Goal: Task Accomplishment & Management: Use online tool/utility

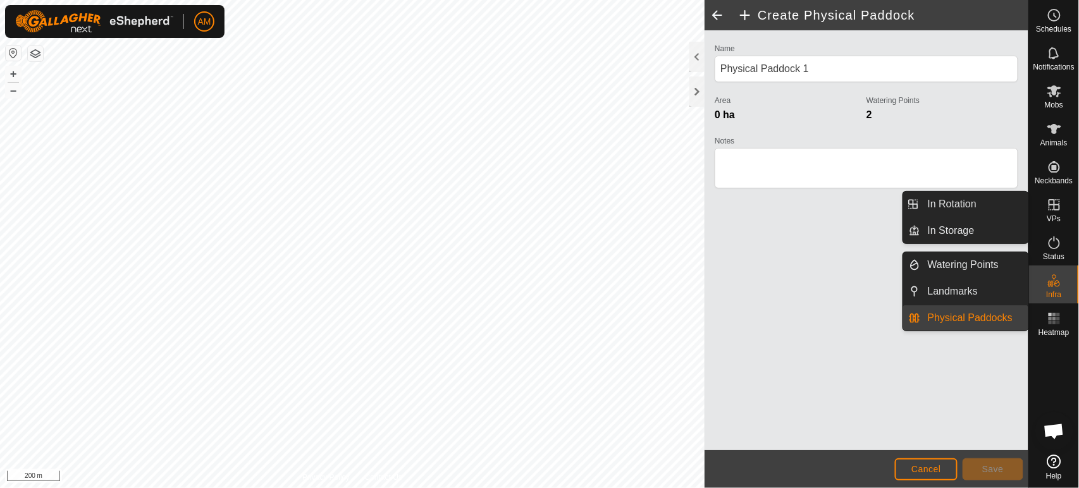
click at [1051, 210] on icon at bounding box center [1054, 204] width 11 height 11
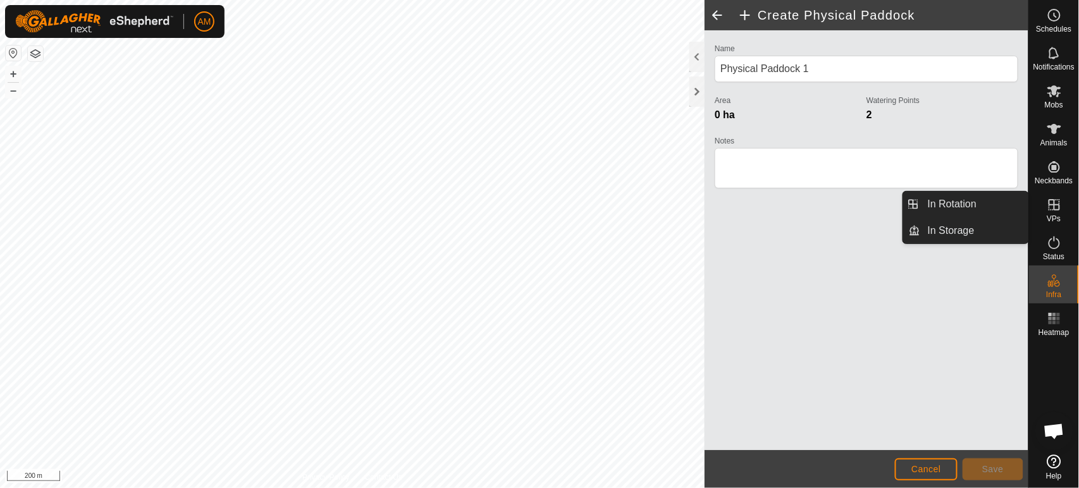
click at [1002, 209] on link "In Rotation" at bounding box center [974, 204] width 108 height 25
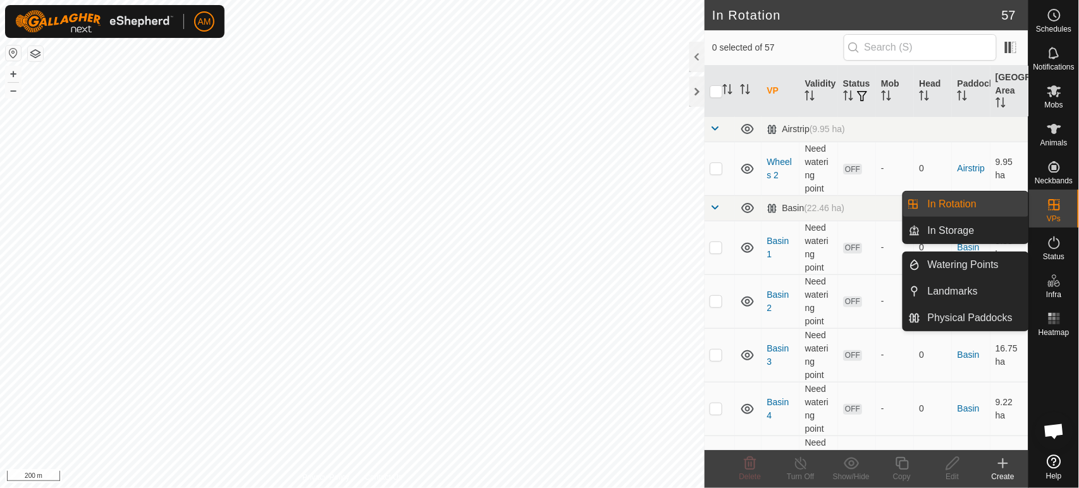
click at [981, 210] on link "In Rotation" at bounding box center [974, 204] width 108 height 25
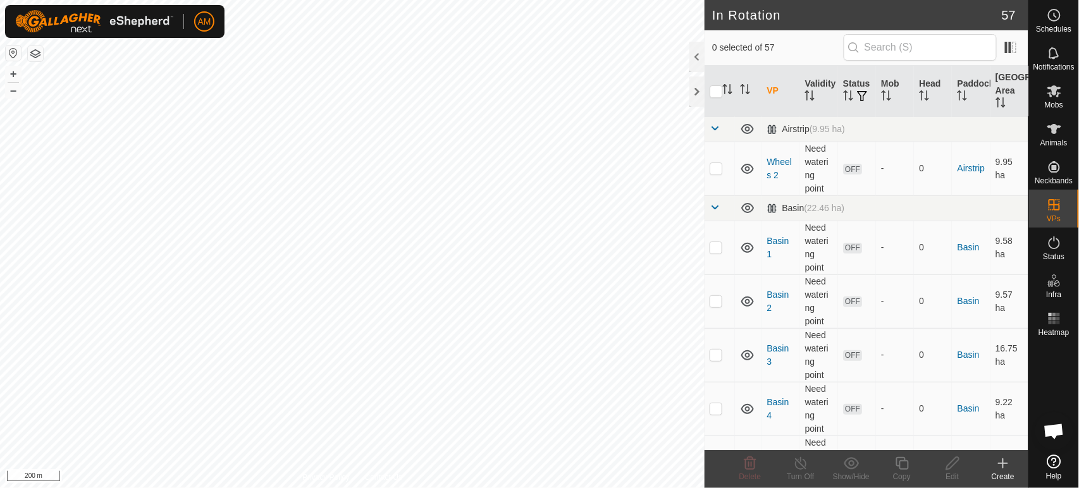
click at [996, 465] on create-svg-icon at bounding box center [1003, 463] width 51 height 15
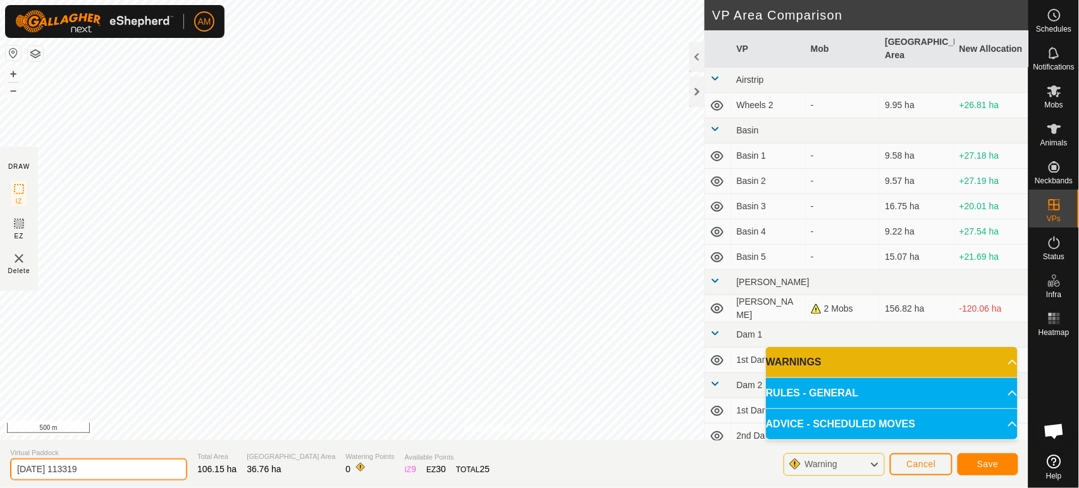
drag, startPoint x: 117, startPoint y: 474, endPoint x: 0, endPoint y: 471, distance: 117.1
click at [0, 471] on section "Virtual Paddock [DATE] 113319 Total Area 106.15 ha Grazing Area 36.76 ha Wateri…" at bounding box center [514, 464] width 1028 height 48
type input "MAC [DATE]"
click at [981, 460] on span "Save" at bounding box center [988, 464] width 22 height 10
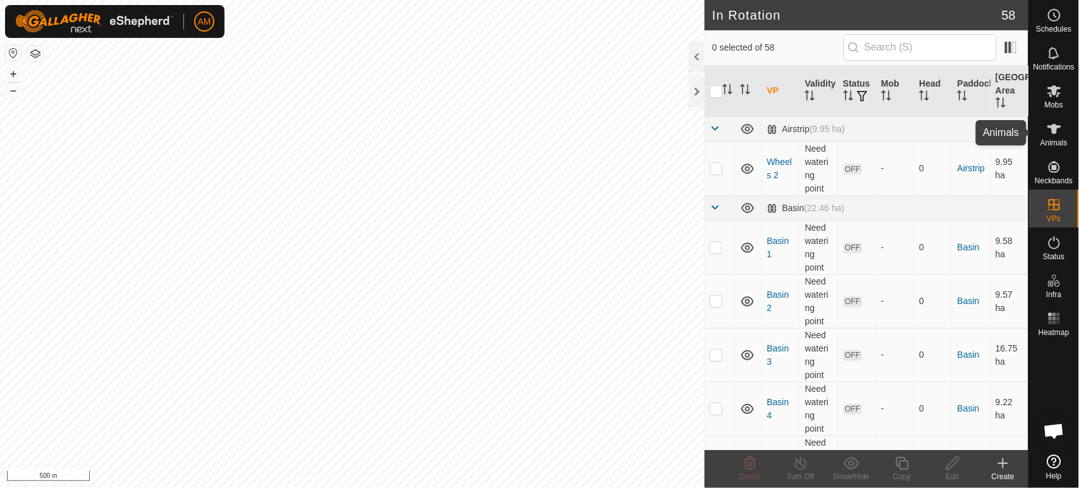
click at [1059, 130] on icon at bounding box center [1054, 128] width 15 height 15
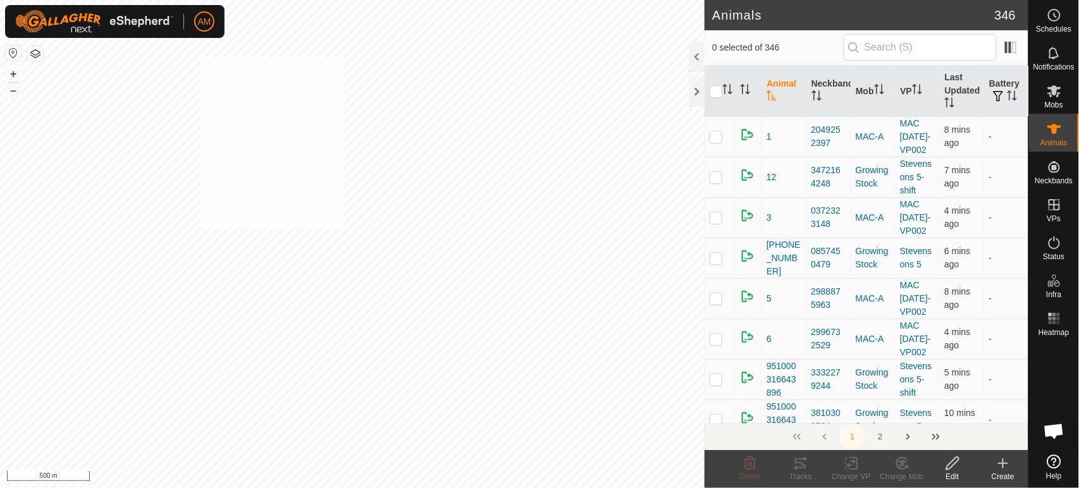
checkbox input "true"
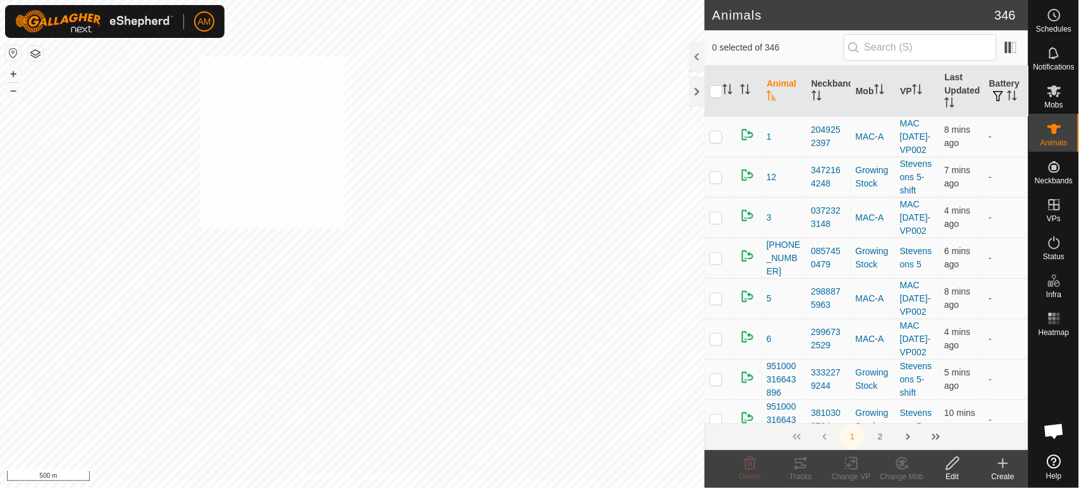
checkbox input "true"
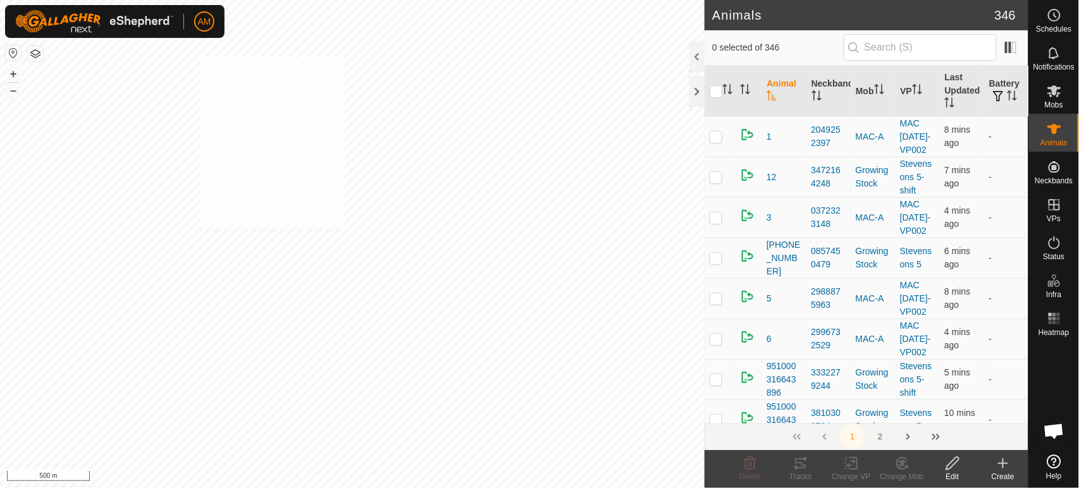
checkbox input "true"
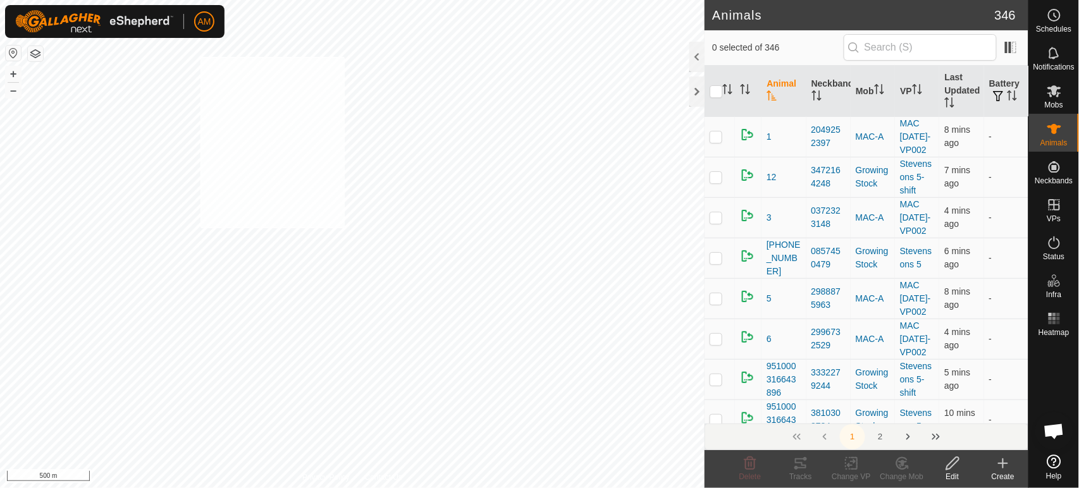
checkbox input "true"
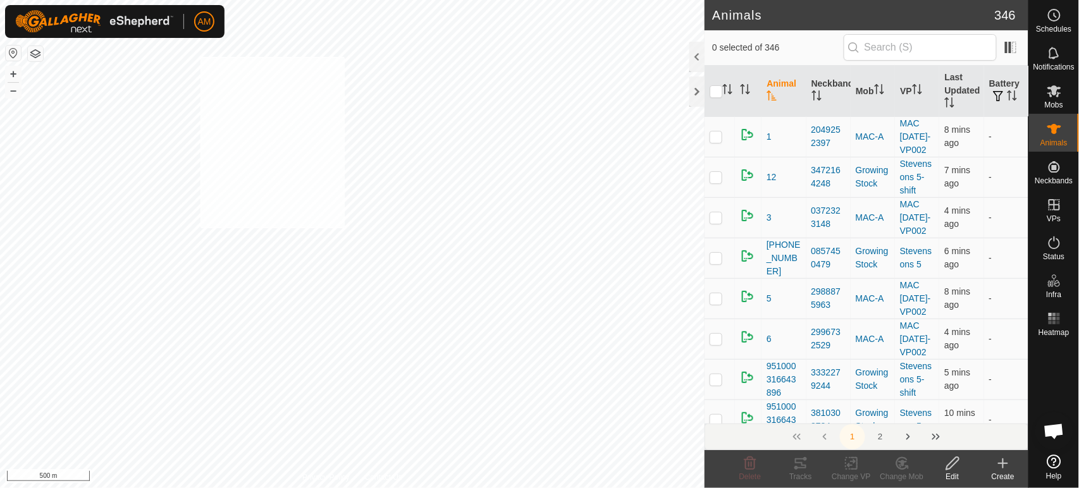
checkbox input "true"
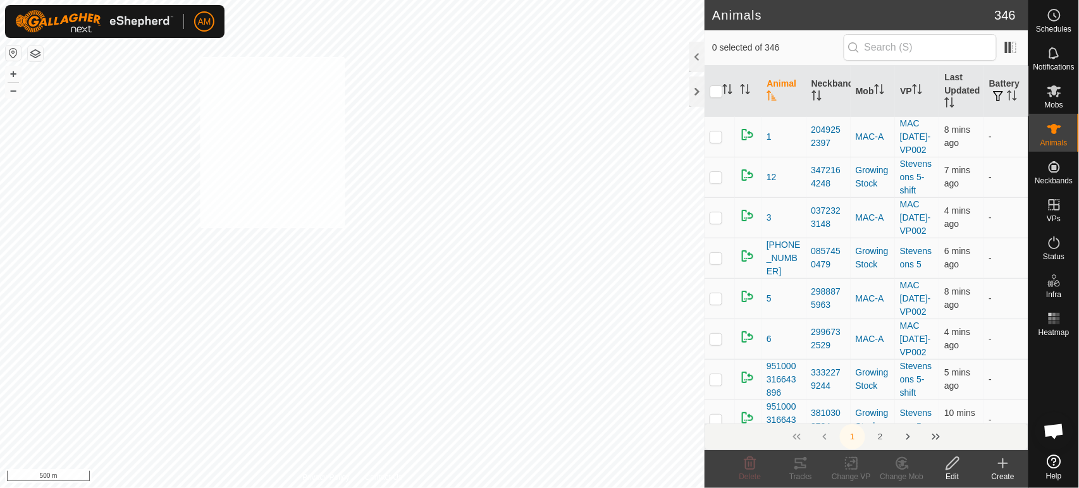
checkbox input "true"
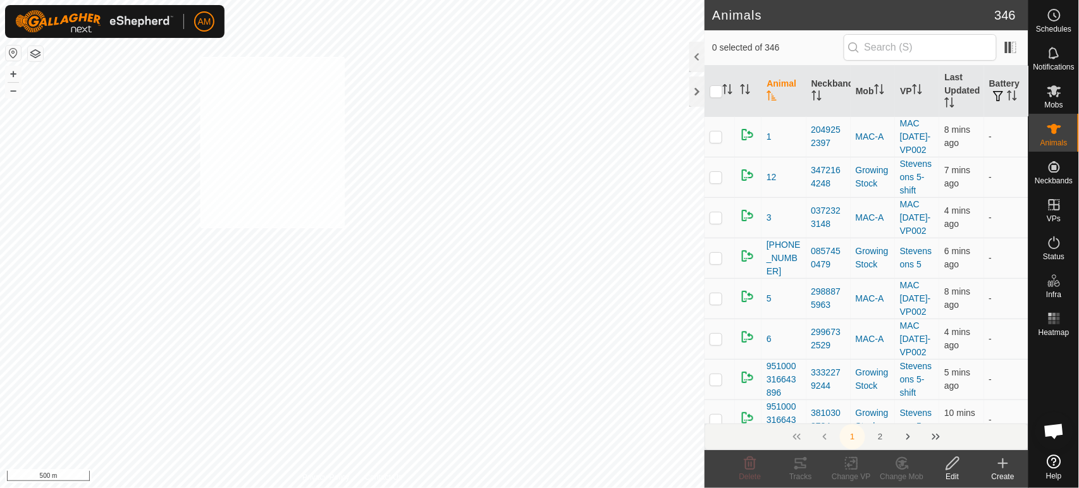
checkbox input "true"
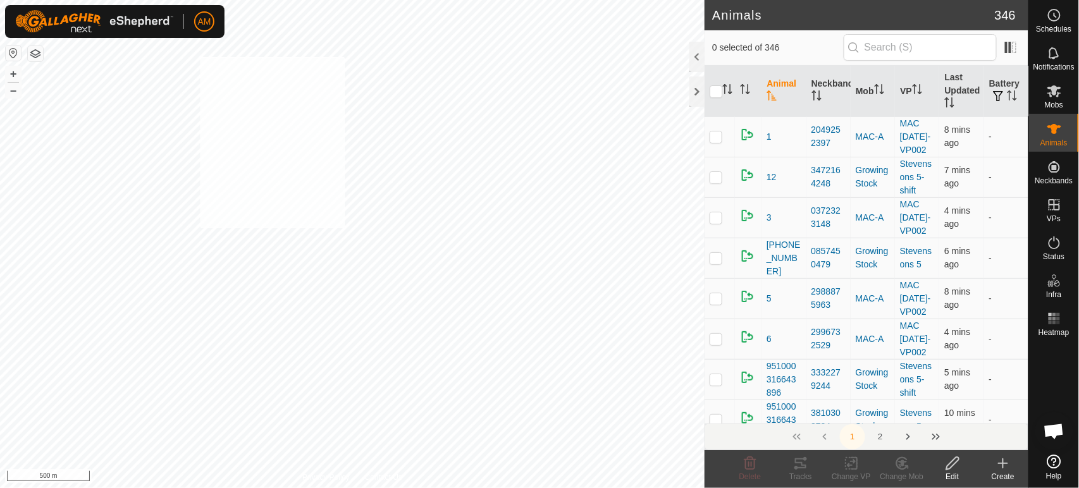
checkbox input "true"
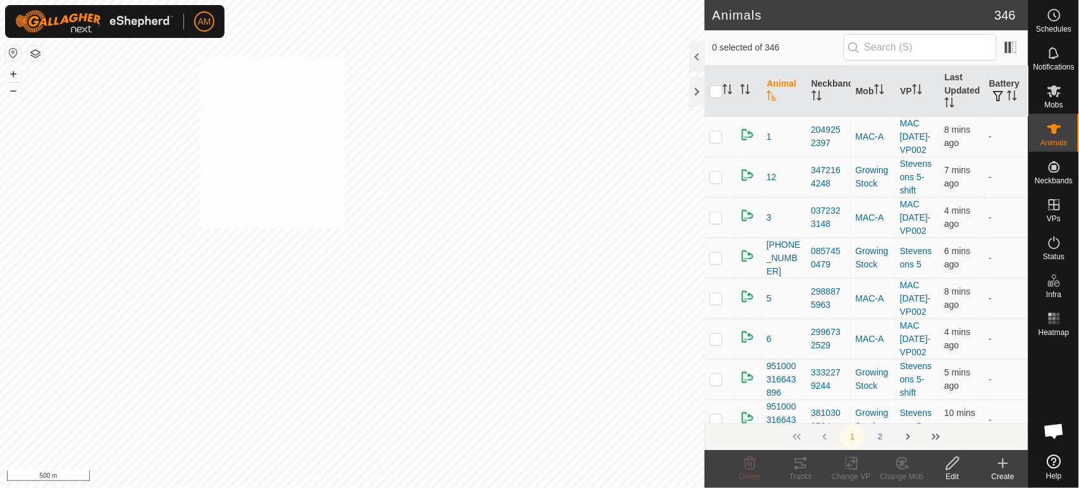
checkbox input "true"
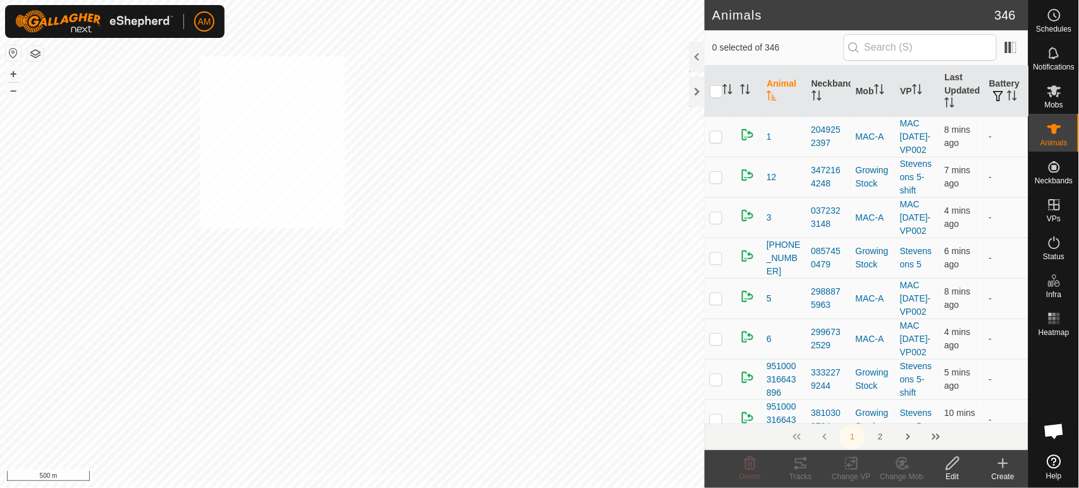
checkbox input "true"
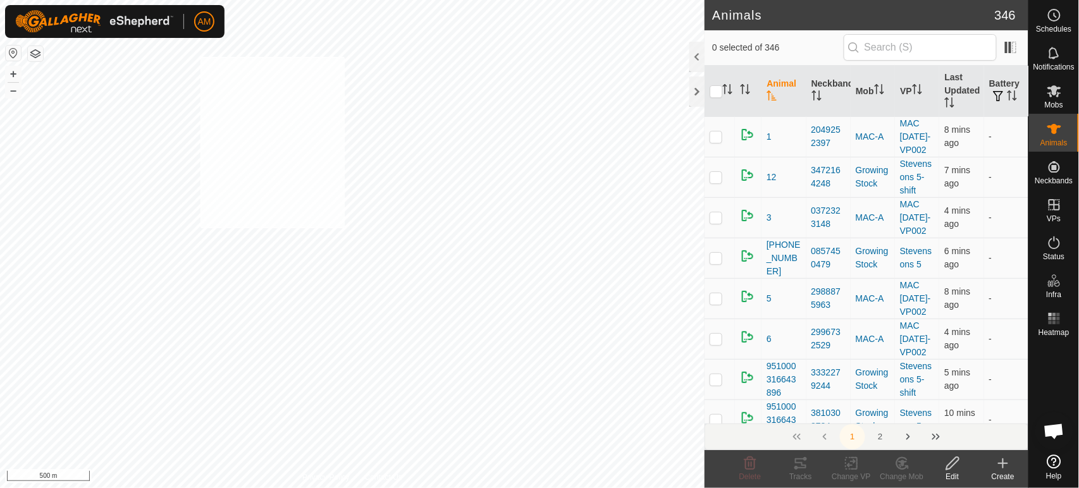
checkbox input "true"
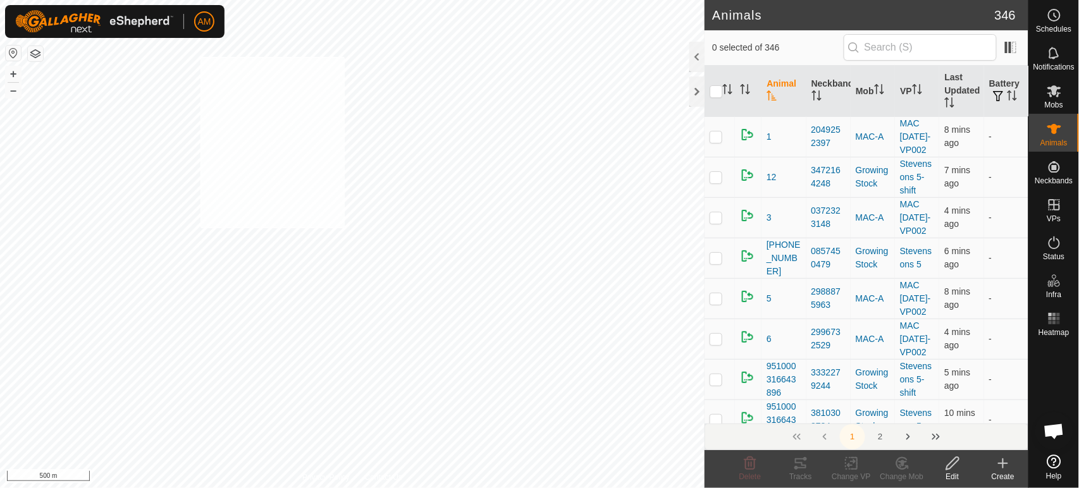
checkbox input "true"
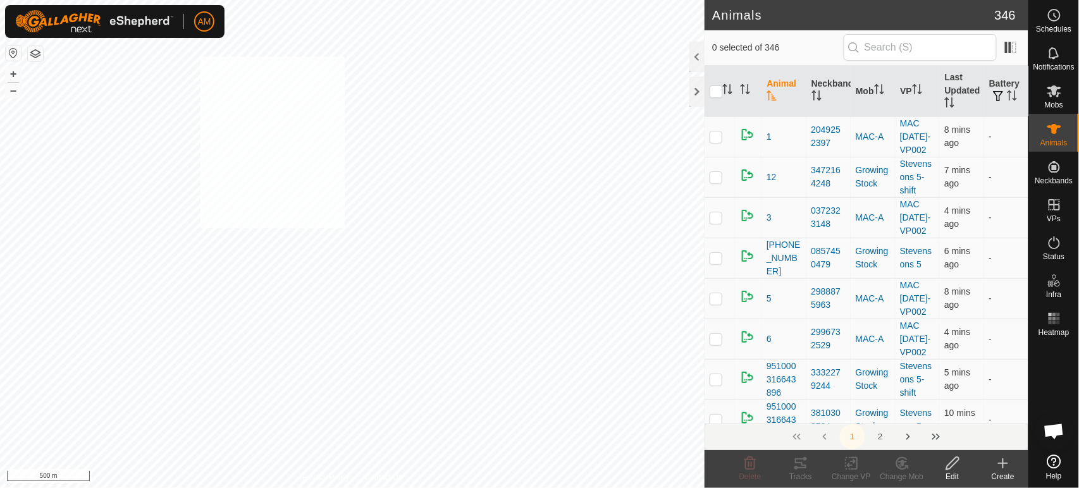
checkbox input "true"
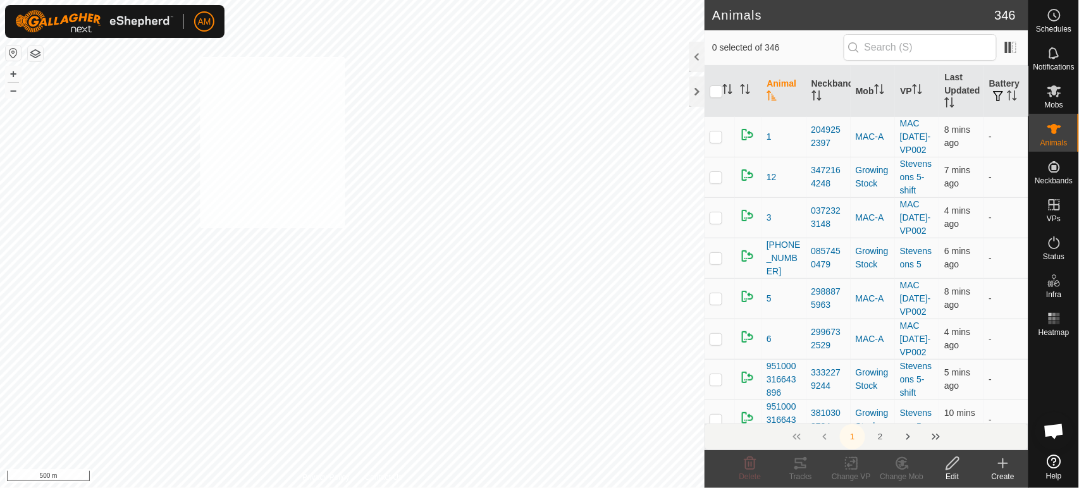
checkbox input "true"
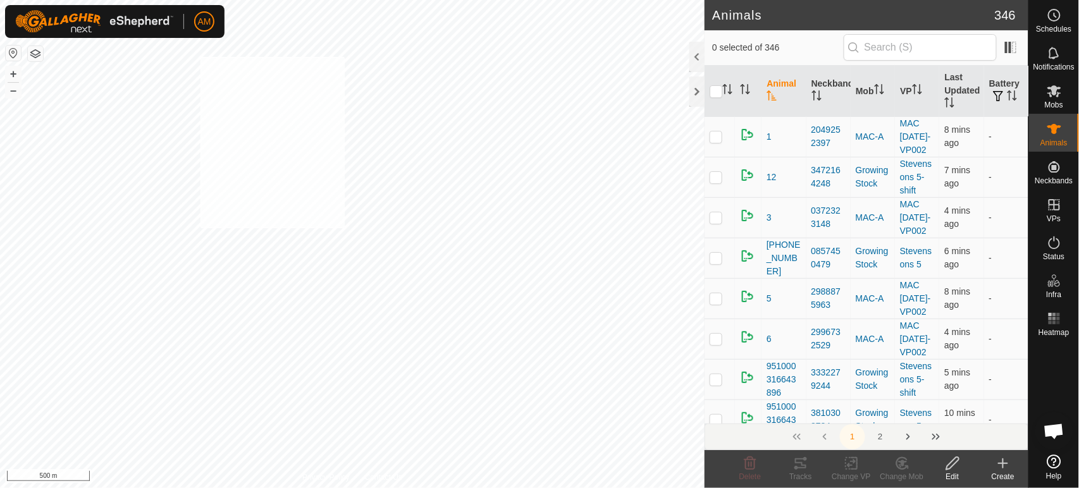
checkbox input "true"
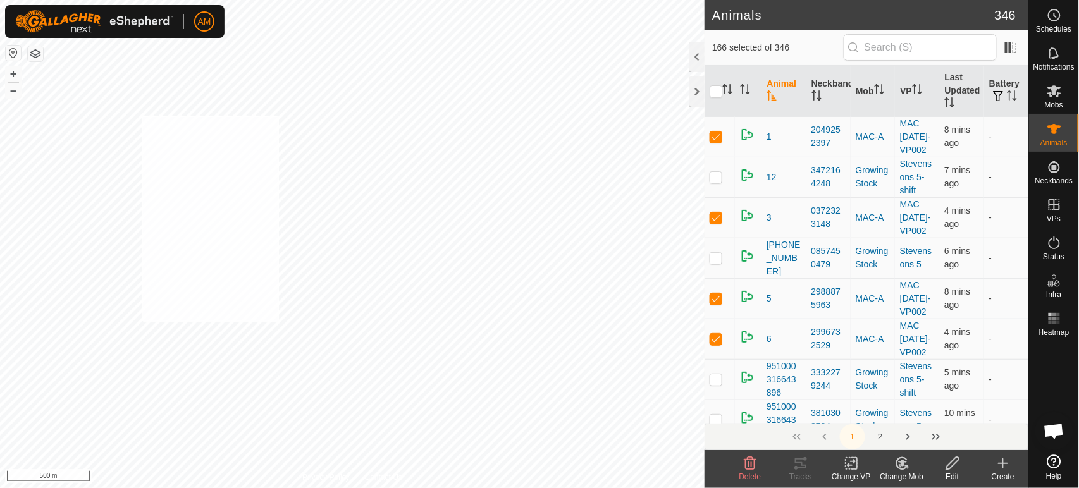
checkbox input "true"
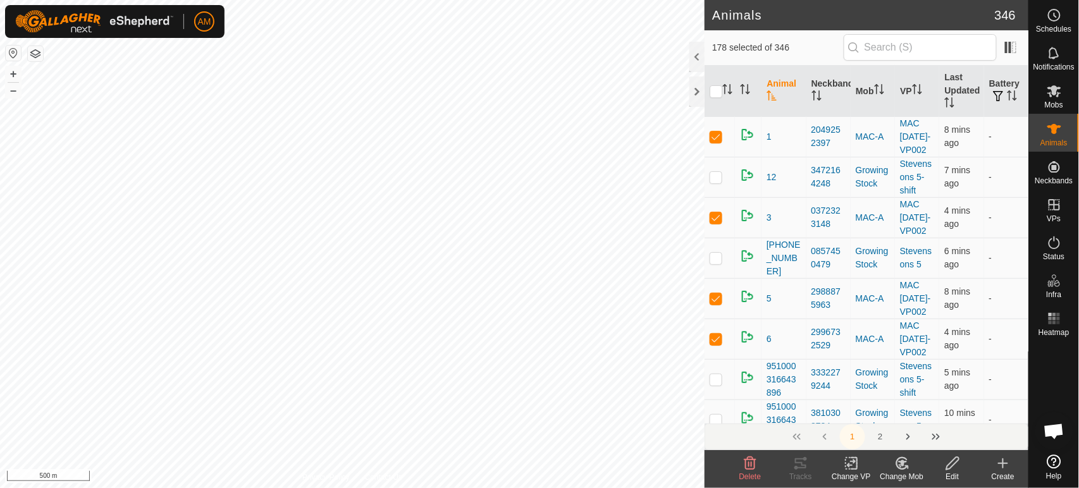
click at [853, 469] on icon at bounding box center [854, 463] width 6 height 11
click at [853, 409] on link "Choose VP..." at bounding box center [889, 409] width 125 height 25
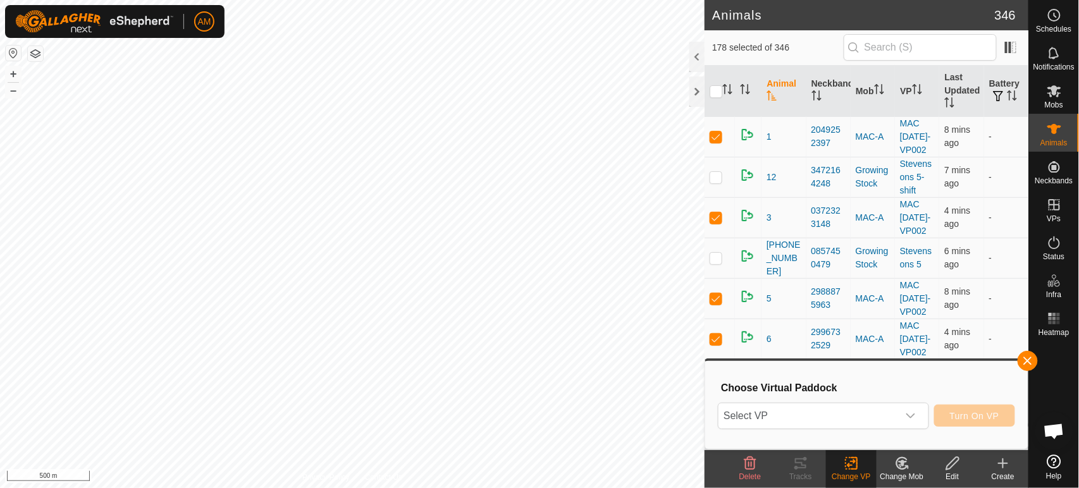
click at [853, 409] on span "Select VP" at bounding box center [808, 416] width 179 height 25
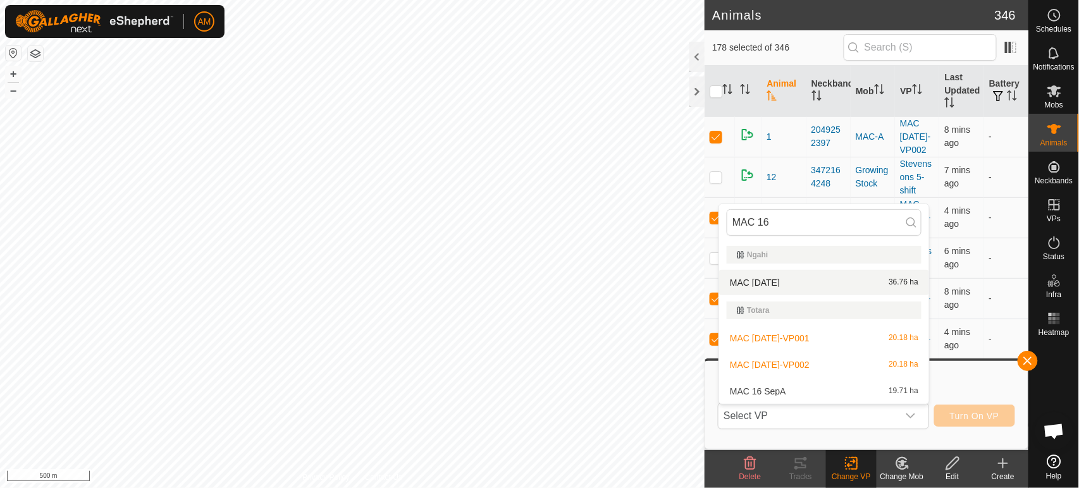
type input "MAC 16"
click at [794, 281] on li "MAC [DATE] 36.76 ha" at bounding box center [824, 282] width 210 height 25
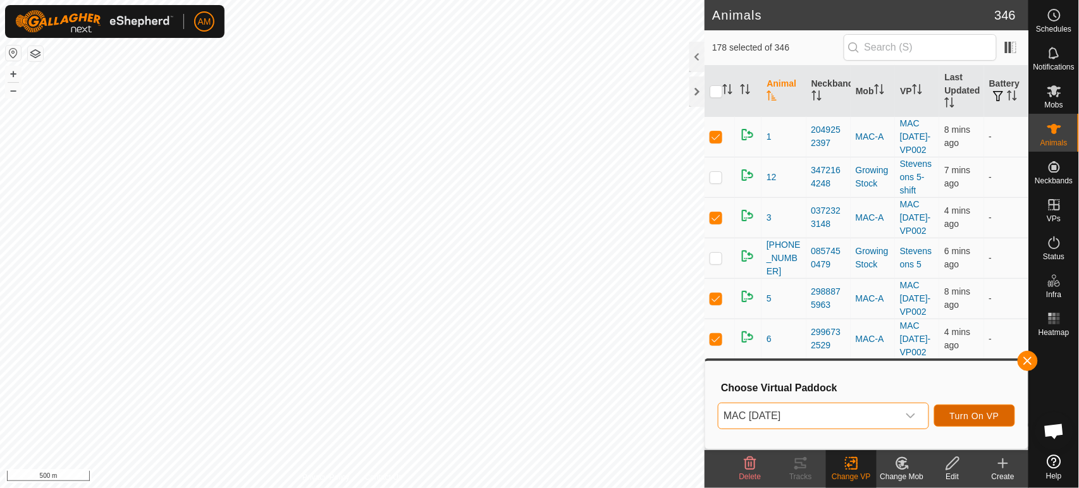
click at [963, 419] on span "Turn On VP" at bounding box center [974, 416] width 49 height 10
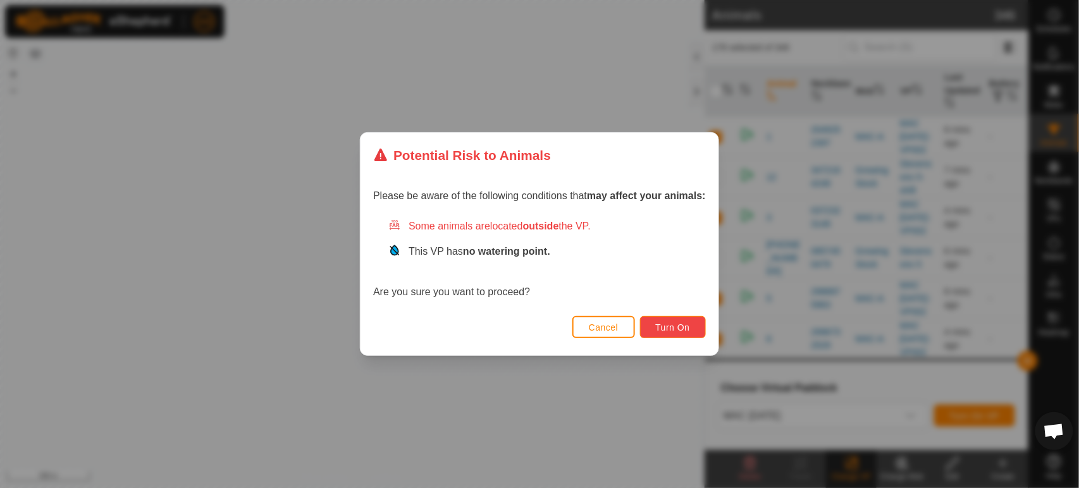
click at [683, 325] on span "Turn On" at bounding box center [673, 328] width 34 height 10
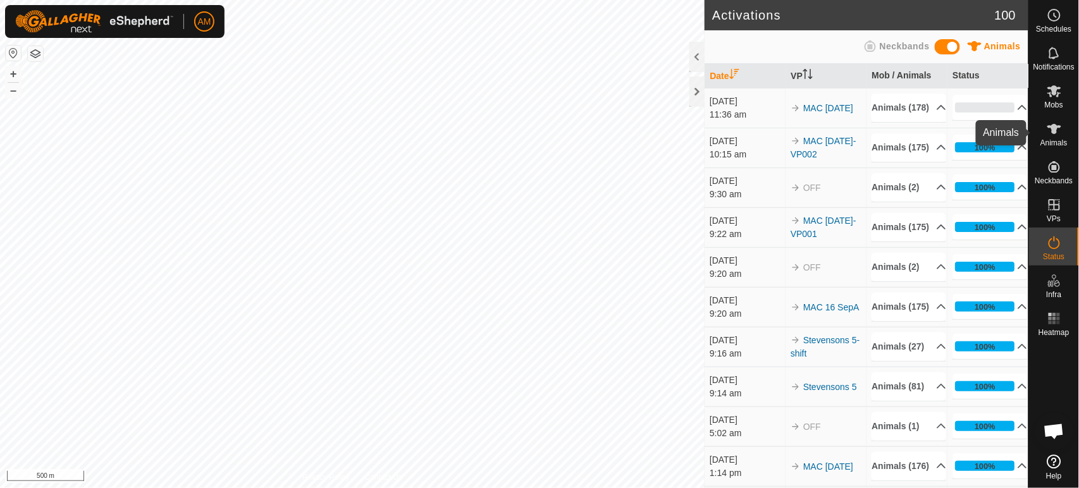
click at [1064, 132] on es-animals-svg-icon at bounding box center [1054, 129] width 23 height 20
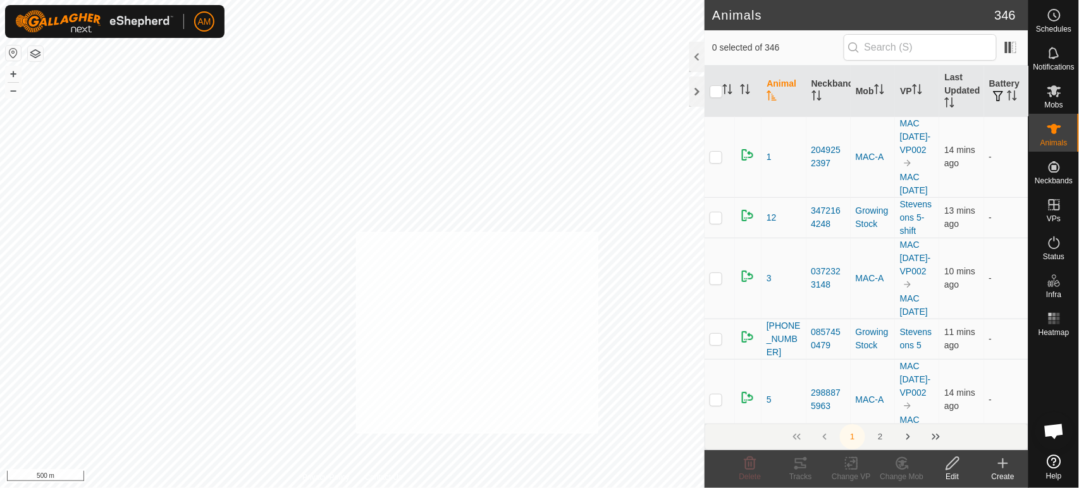
checkbox input "true"
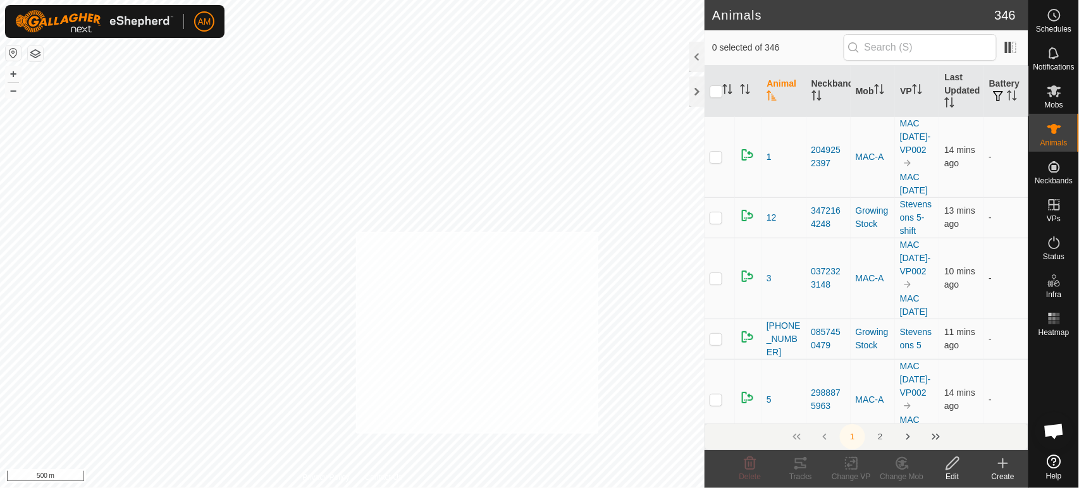
checkbox input "true"
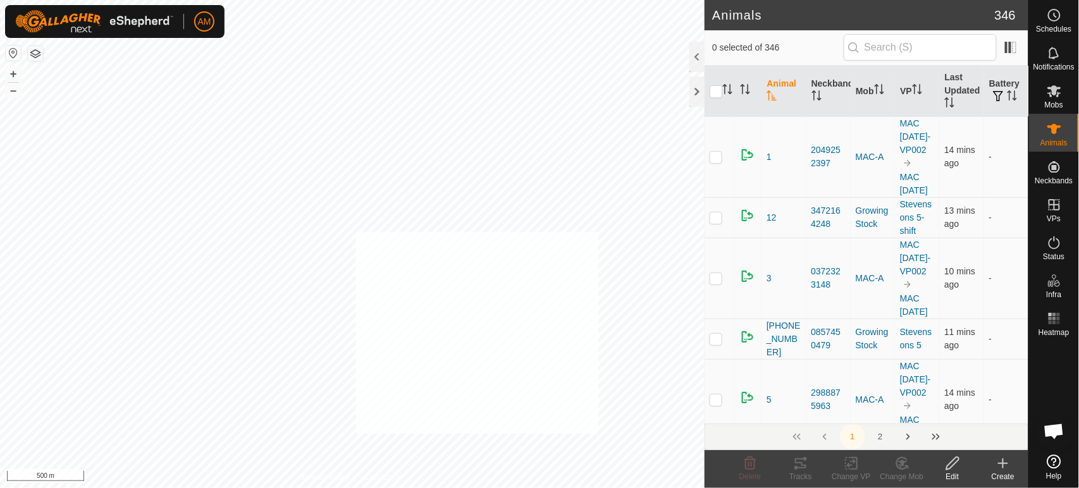
checkbox input "true"
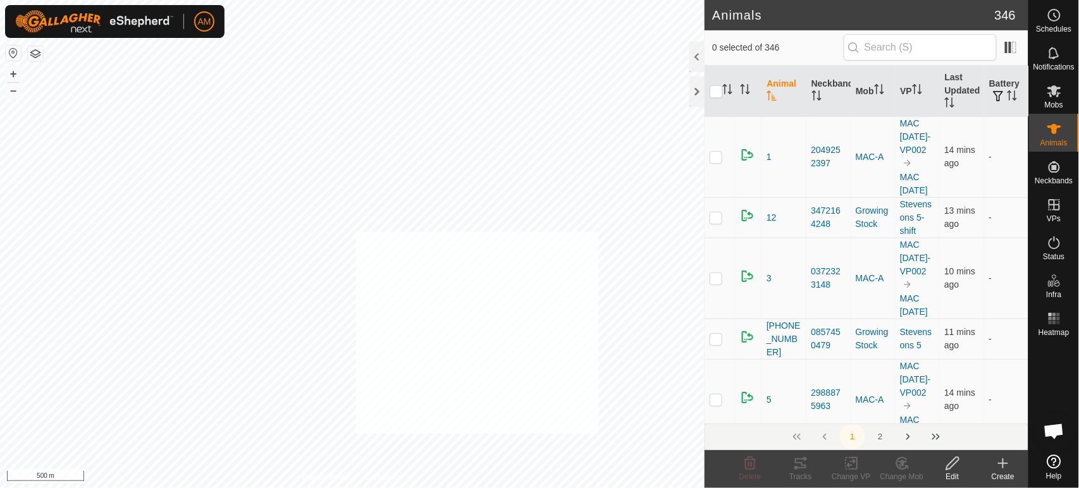
checkbox input "true"
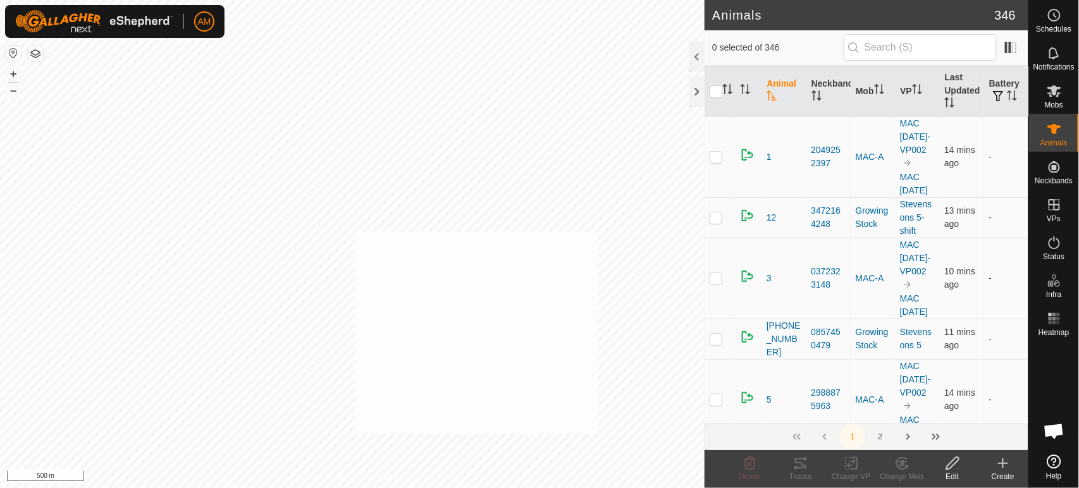
checkbox input "true"
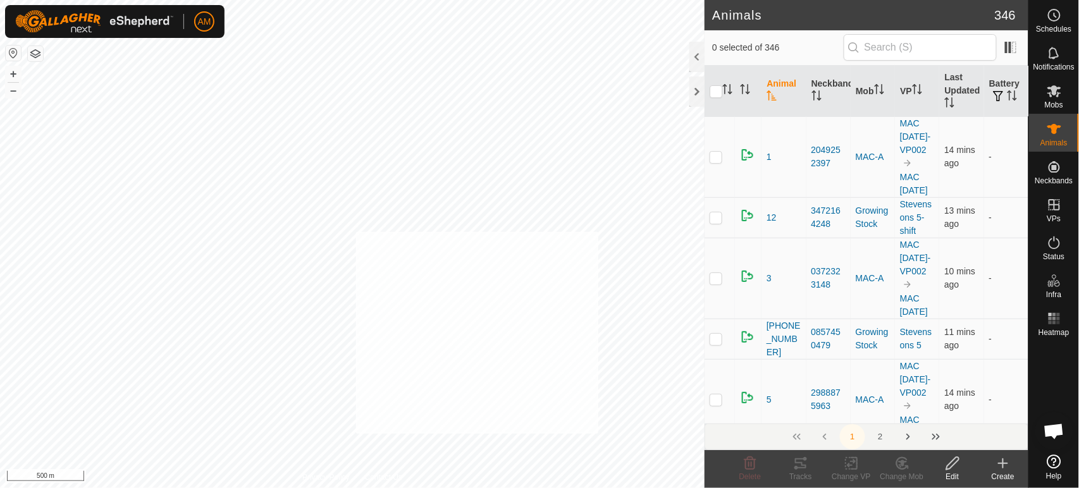
checkbox input "true"
